Goal: Task Accomplishment & Management: Use online tool/utility

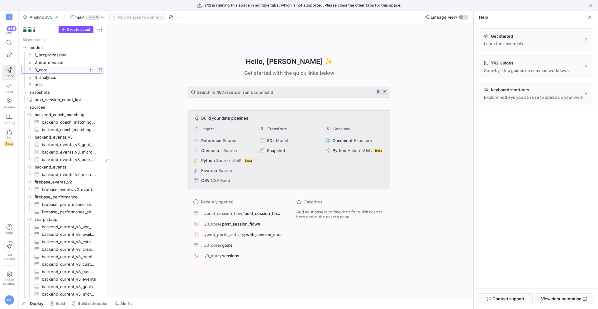
click at [48, 68] on span "3_core" at bounding box center [61, 69] width 53 height 7
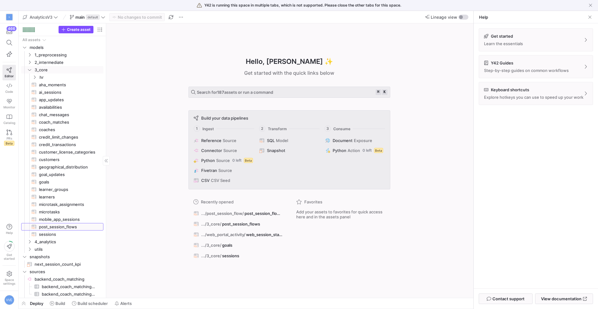
click at [56, 228] on span "post_session_flows​​​​​​​​​​" at bounding box center [67, 226] width 57 height 7
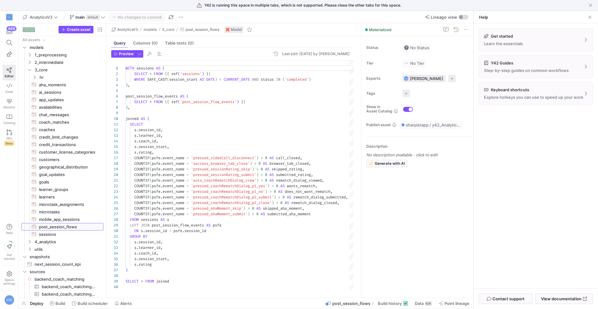
scroll to position [56, 0]
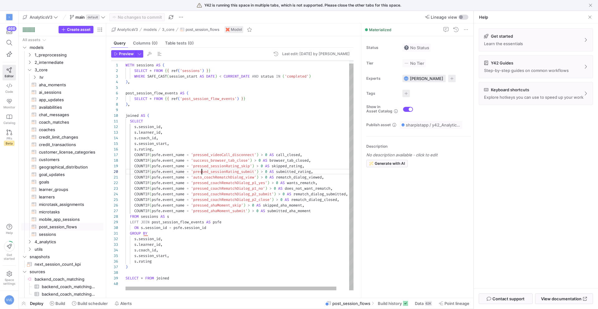
click at [201, 170] on div "WITH sessions AS ( SELECT * FROM { { ref ( 'sessions' ) } } WHERE SAFE_CAST ( s…" at bounding box center [246, 173] width 242 height 233
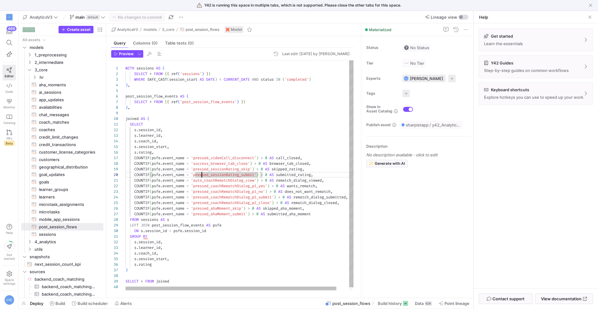
type textarea "WITH sessions AS ( SELECT * FROM {{ ref('sessions') }} WHERE SAFE_CAST(session_…"
click at [227, 99] on div "WITH sessions AS ( SELECT * FROM { { ref ( 'sessions' ) } } WHERE SAFE_CAST ( s…" at bounding box center [246, 176] width 242 height 233
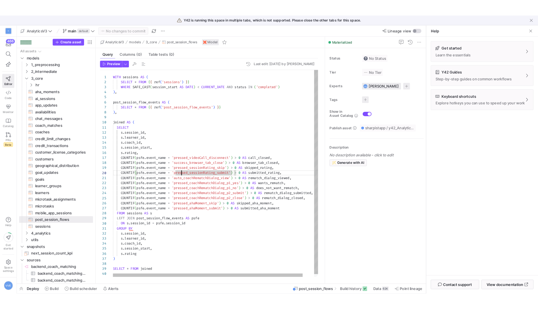
scroll to position [28, 65]
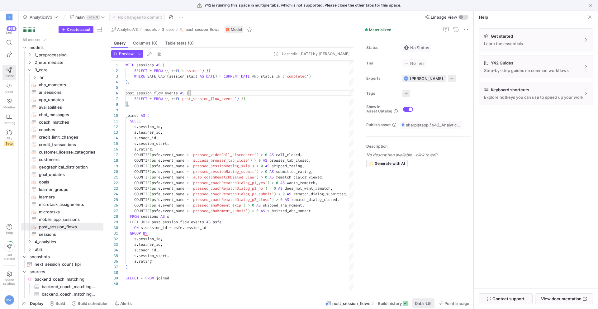
click at [426, 300] on span at bounding box center [423, 303] width 22 height 10
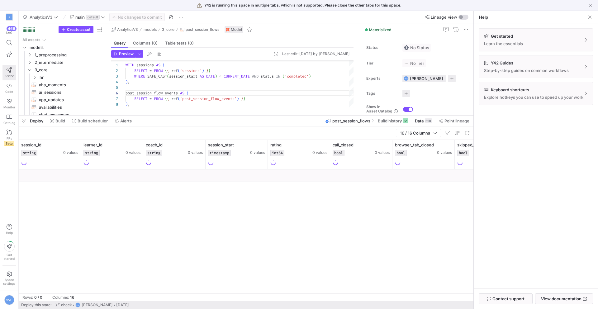
drag, startPoint x: 239, startPoint y: 195, endPoint x: 251, endPoint y: 116, distance: 80.0
click at [252, 115] on div at bounding box center [246, 115] width 455 height 2
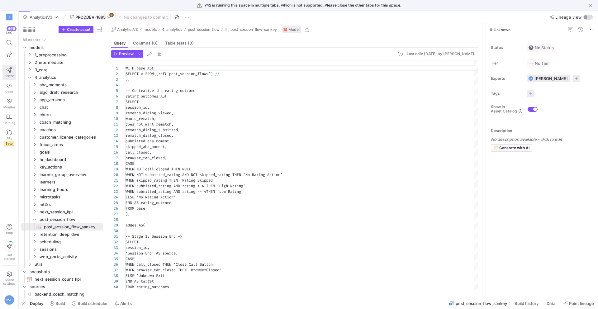
click at [92, 17] on span "PRODDEV-1895" at bounding box center [90, 17] width 30 height 5
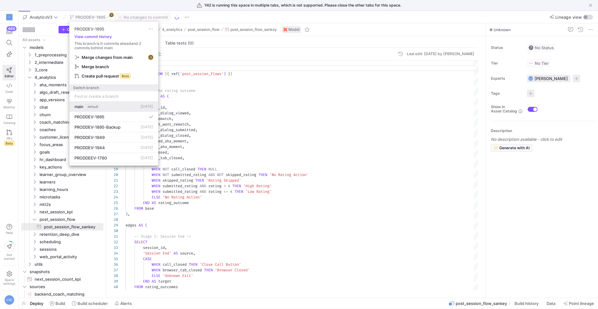
click at [104, 110] on button "main default 5 days ago" at bounding box center [113, 106] width 89 height 10
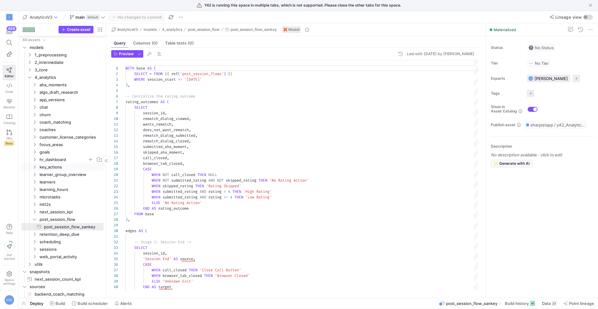
scroll to position [33, 0]
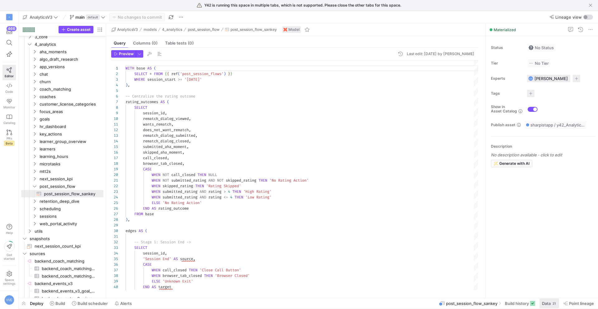
click at [551, 306] on span at bounding box center [549, 303] width 20 height 10
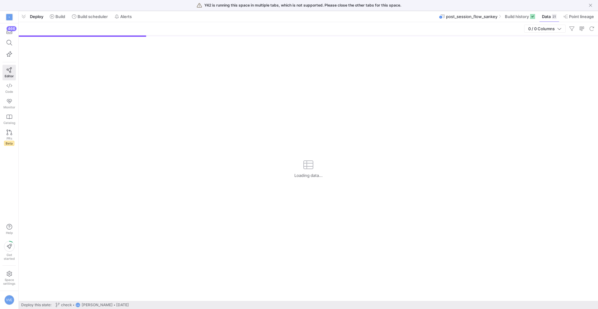
drag, startPoint x: 224, startPoint y: 195, endPoint x: 301, endPoint y: -27, distance: 235.1
click at [301, 0] on html "Y42 is running this space in multiple tabs, which is not supported. Please clos…" at bounding box center [299, 154] width 598 height 309
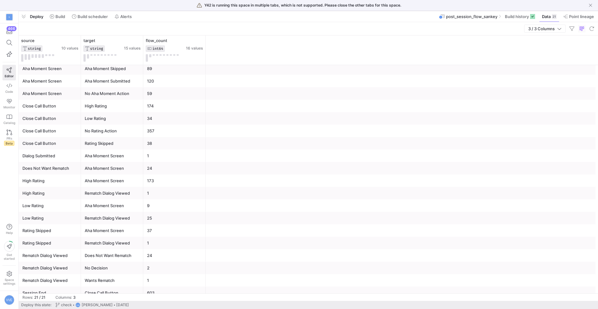
scroll to position [1, 0]
click at [70, 120] on div "Close Call Button" at bounding box center [49, 121] width 55 height 12
click at [57, 105] on div "Close Call Button" at bounding box center [49, 108] width 55 height 12
